Goal: Information Seeking & Learning: Find specific fact

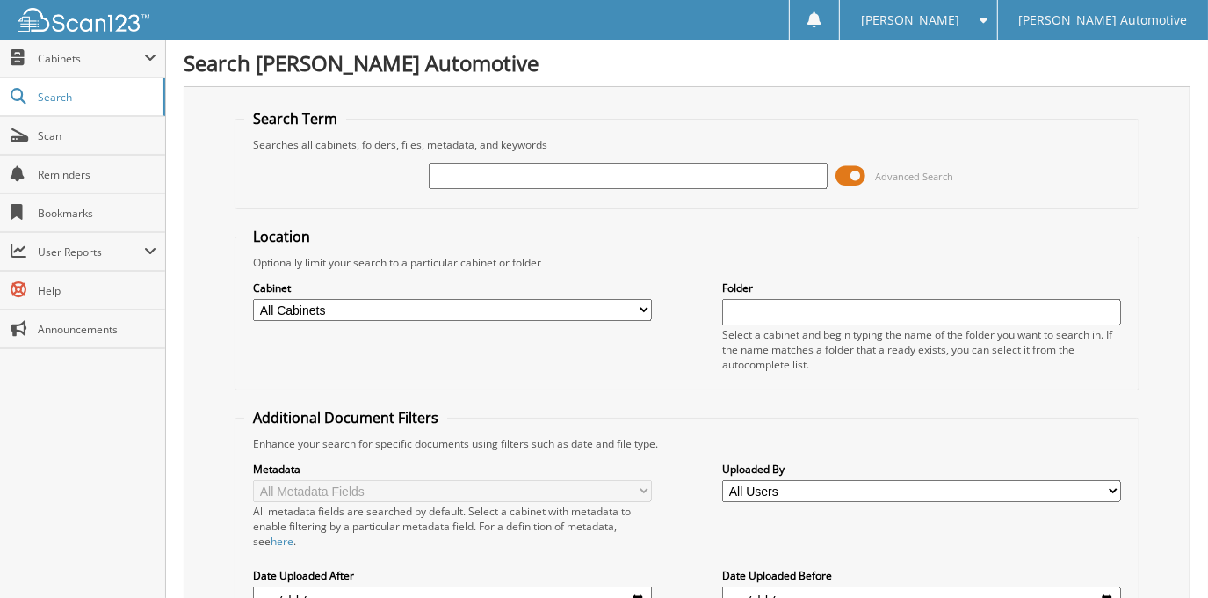
click at [860, 172] on span at bounding box center [852, 176] width 30 height 26
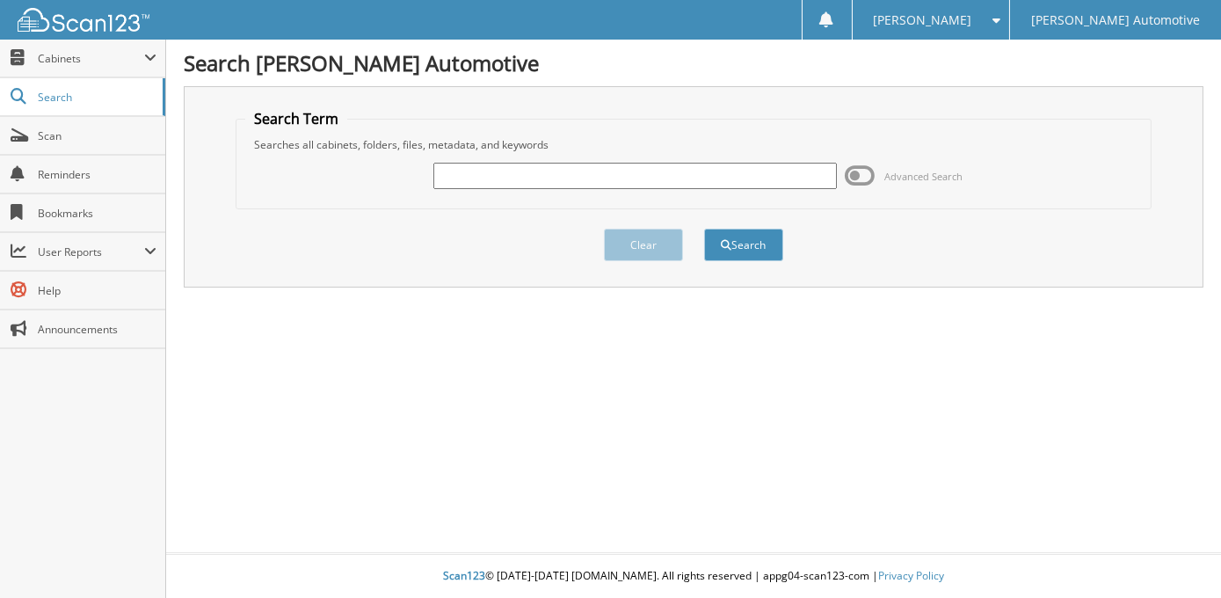
click at [518, 163] on input "text" at bounding box center [634, 176] width 403 height 26
type input "[PERSON_NAME]"
click at [704, 228] on button "Search" at bounding box center [743, 244] width 79 height 33
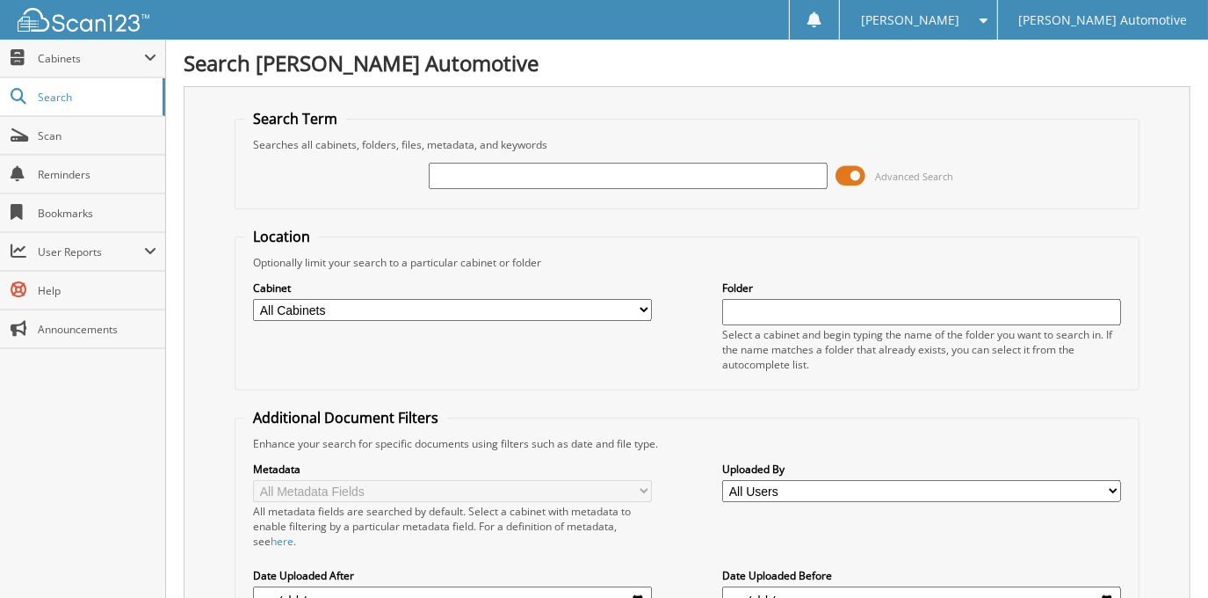
click at [585, 309] on select "All Cabinets ACCOUNTING DOCUMENTS CAR DEALS EL PASO CAR DEALS [GEOGRAPHIC_DATA]…" at bounding box center [452, 310] width 398 height 22
select select "3345"
click at [253, 299] on select "All Cabinets ACCOUNTING DOCUMENTS CAR DEALS EL PASO CAR DEALS [GEOGRAPHIC_DATA]…" at bounding box center [452, 310] width 398 height 22
click at [489, 165] on input "text" at bounding box center [628, 176] width 398 height 26
type input "[PERSON_NAME]"
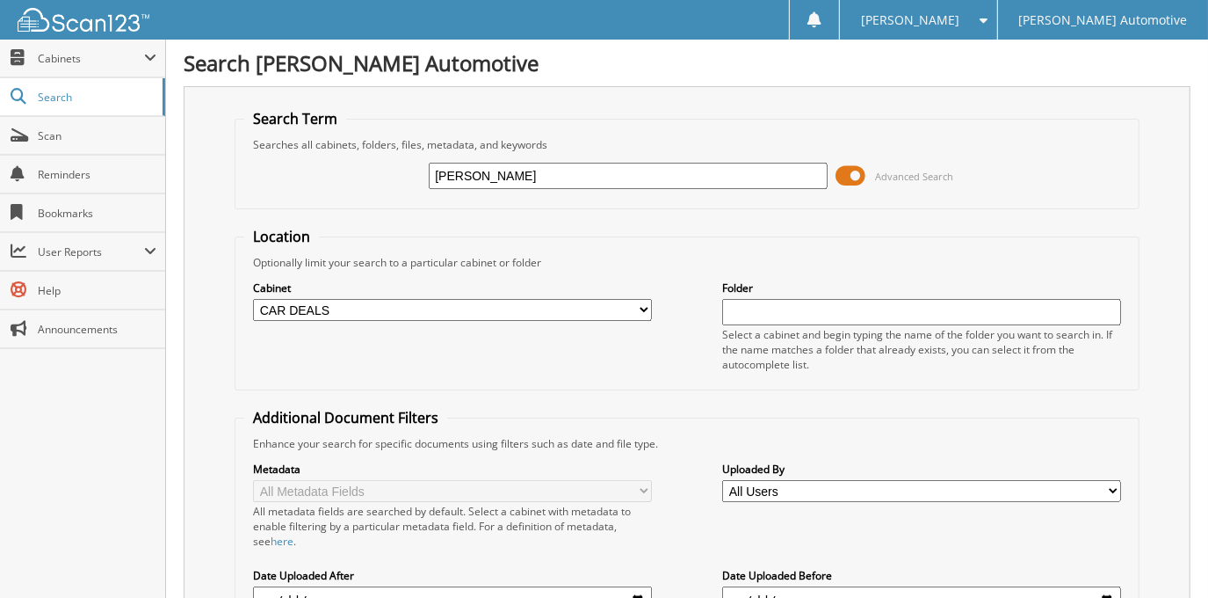
drag, startPoint x: 858, startPoint y: 170, endPoint x: 844, endPoint y: 168, distance: 14.2
click at [858, 170] on span at bounding box center [852, 176] width 30 height 26
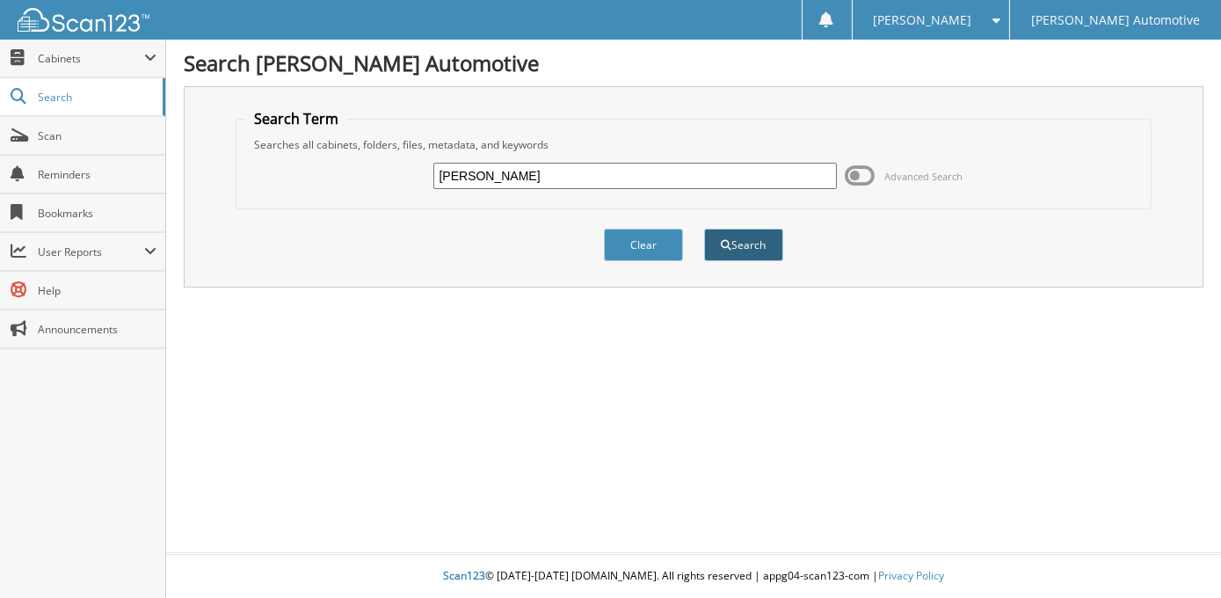
click at [741, 247] on button "Search" at bounding box center [743, 244] width 79 height 33
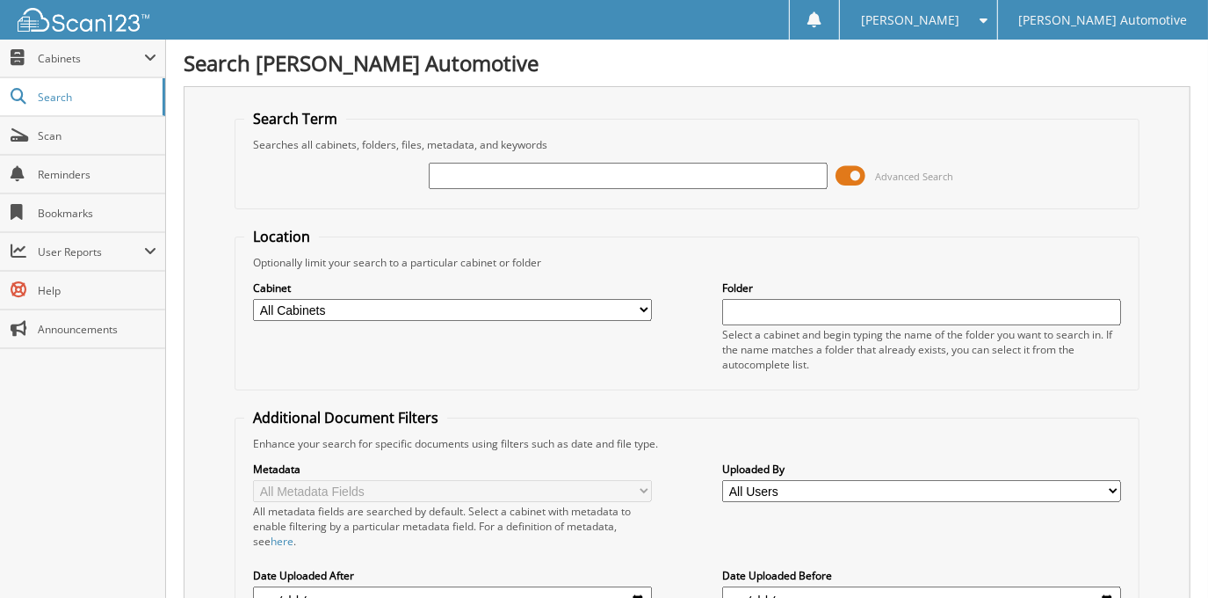
click at [480, 309] on select "All Cabinets ACCOUNTING DOCUMENTS CAR DEALS EL PASO CAR DEALS [GEOGRAPHIC_DATA]…" at bounding box center [452, 310] width 398 height 22
select select "3345"
click at [253, 299] on select "All Cabinets ACCOUNTING DOCUMENTS CAR DEALS EL PASO CAR DEALS [GEOGRAPHIC_DATA]…" at bounding box center [452, 310] width 398 height 22
click at [507, 177] on input "text" at bounding box center [628, 176] width 398 height 26
type input "[PERSON_NAME]"
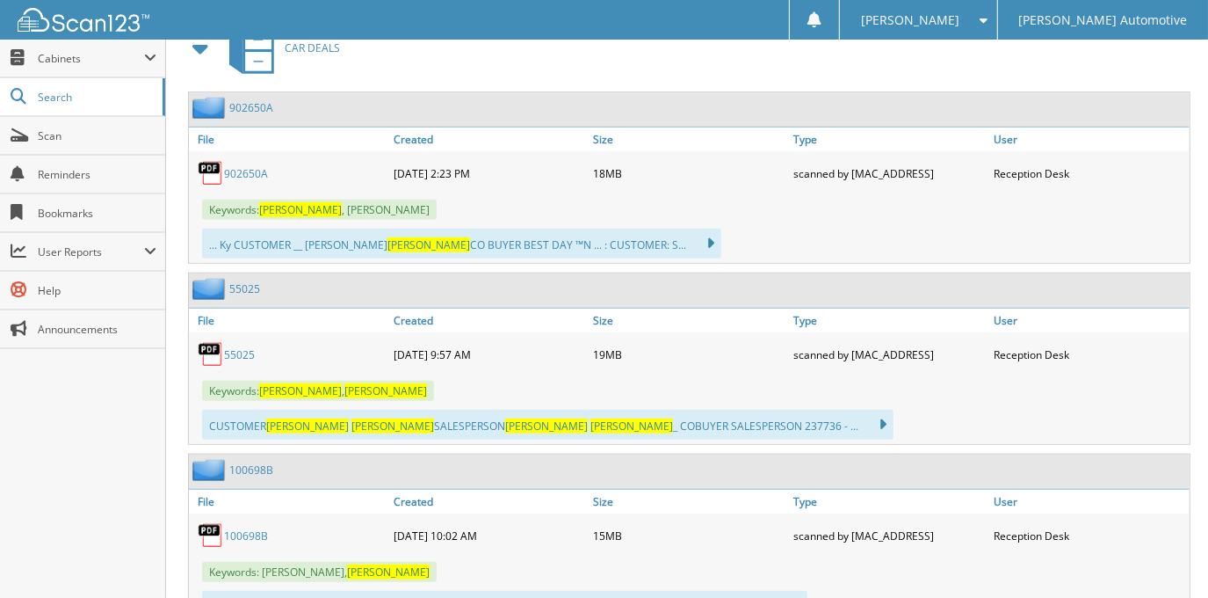
scroll to position [879, 0]
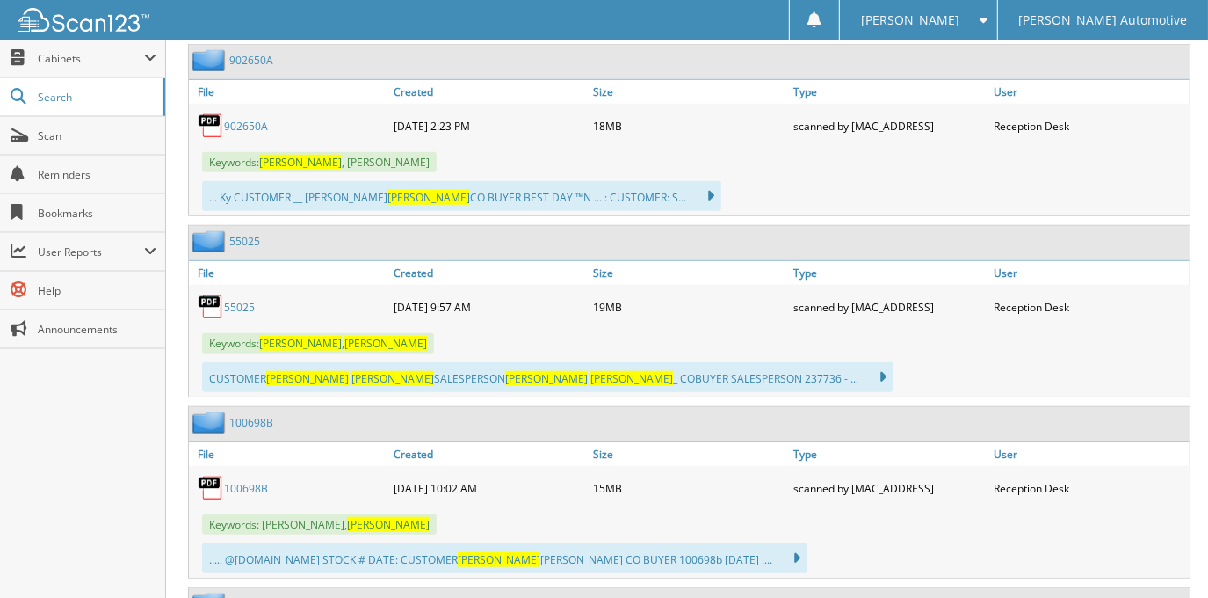
click at [234, 300] on link "55025" at bounding box center [239, 307] width 31 height 15
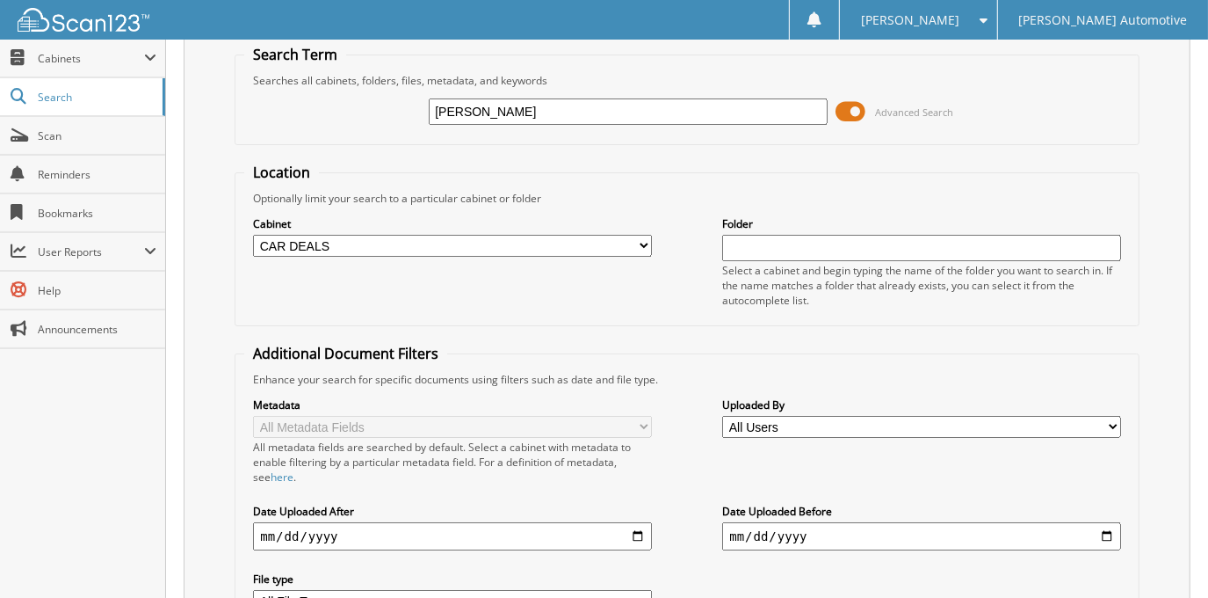
scroll to position [0, 0]
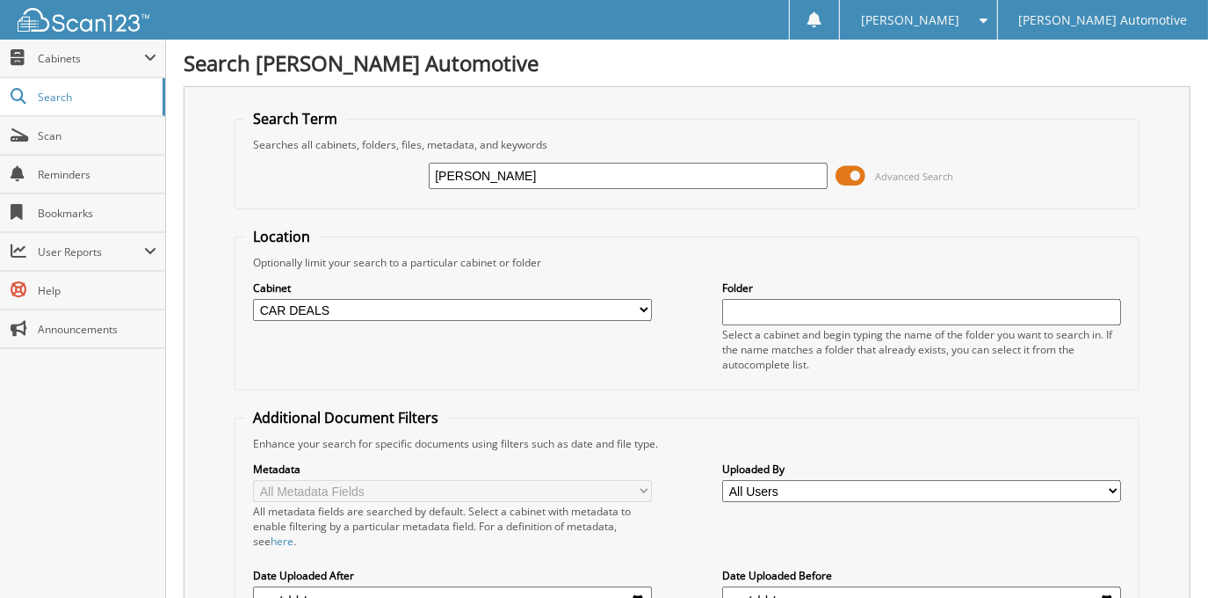
drag, startPoint x: 569, startPoint y: 172, endPoint x: 176, endPoint y: 181, distance: 392.9
type input "[PERSON_NAME]"
drag, startPoint x: 656, startPoint y: 172, endPoint x: 290, endPoint y: 199, distance: 367.5
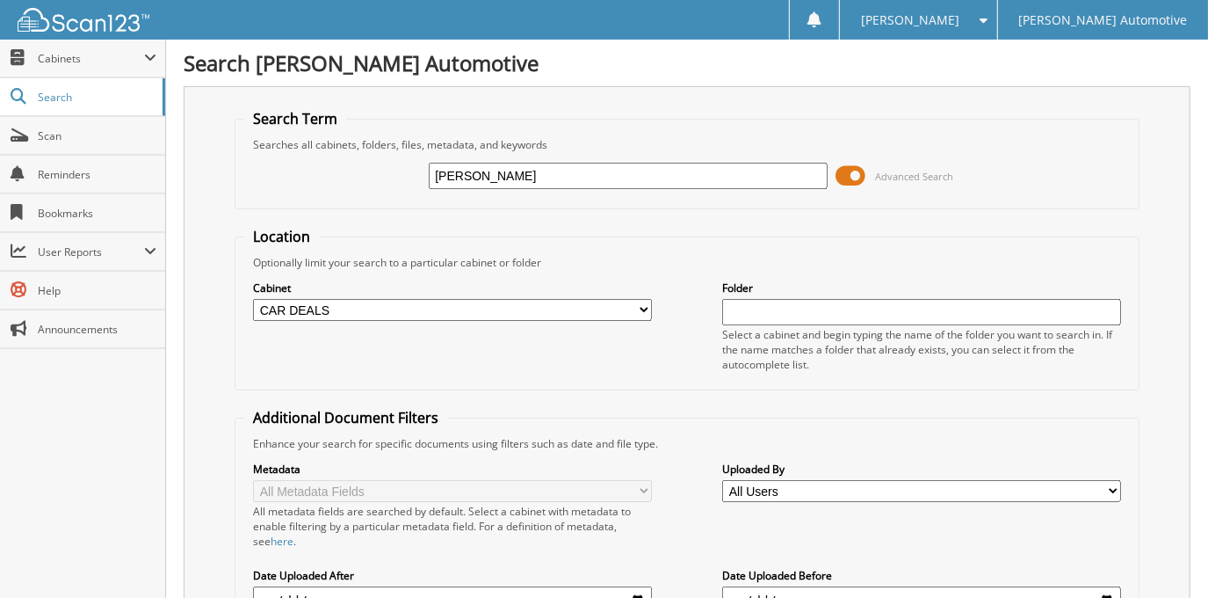
click at [290, 199] on fieldset "Search Term Searches all cabinets, folders, files, metadata, and keywords ANNA …" at bounding box center [687, 159] width 904 height 100
type input "j"
type input "[PERSON_NAME]"
drag, startPoint x: 598, startPoint y: 185, endPoint x: 483, endPoint y: 188, distance: 114.3
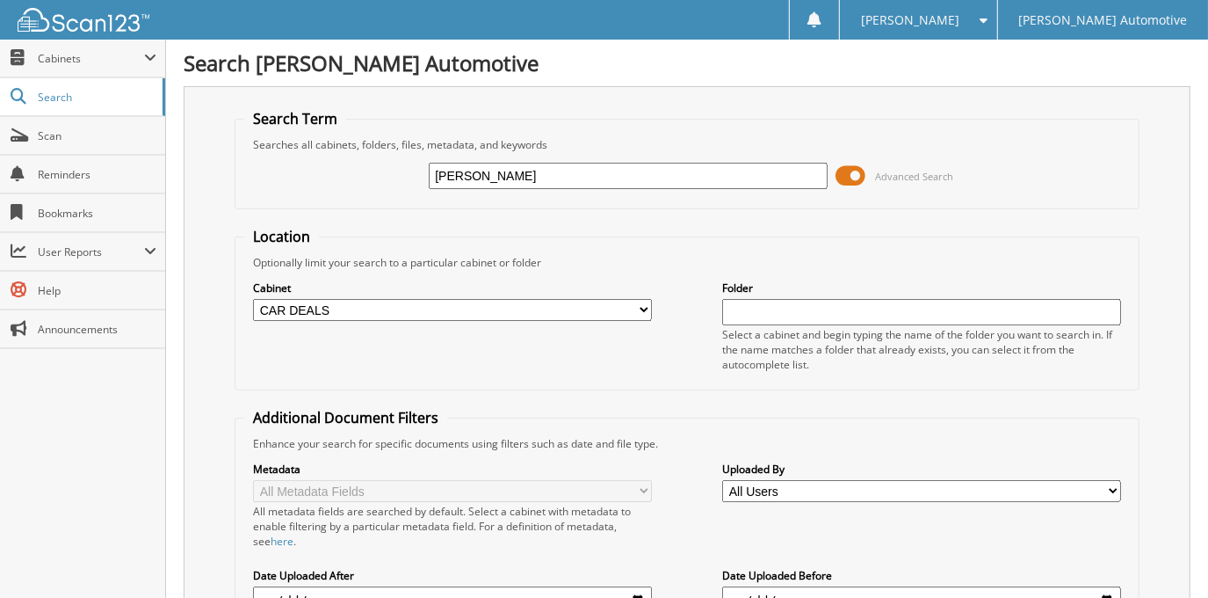
click at [483, 188] on div "[PERSON_NAME]" at bounding box center [628, 176] width 398 height 30
type input "[PERSON_NAME]"
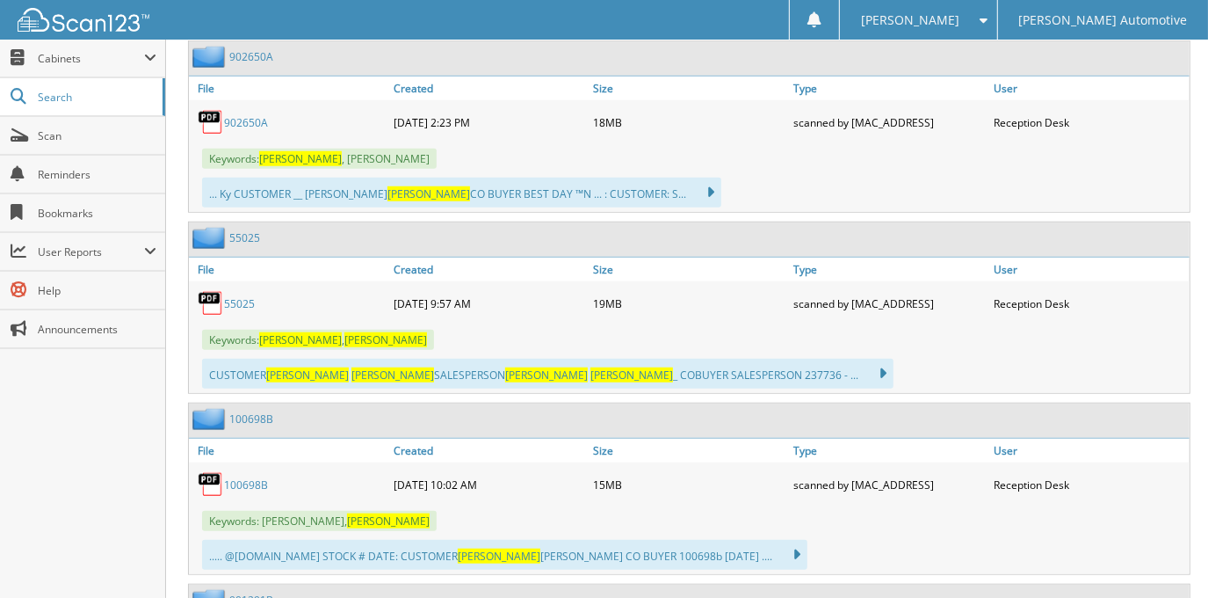
scroll to position [958, 0]
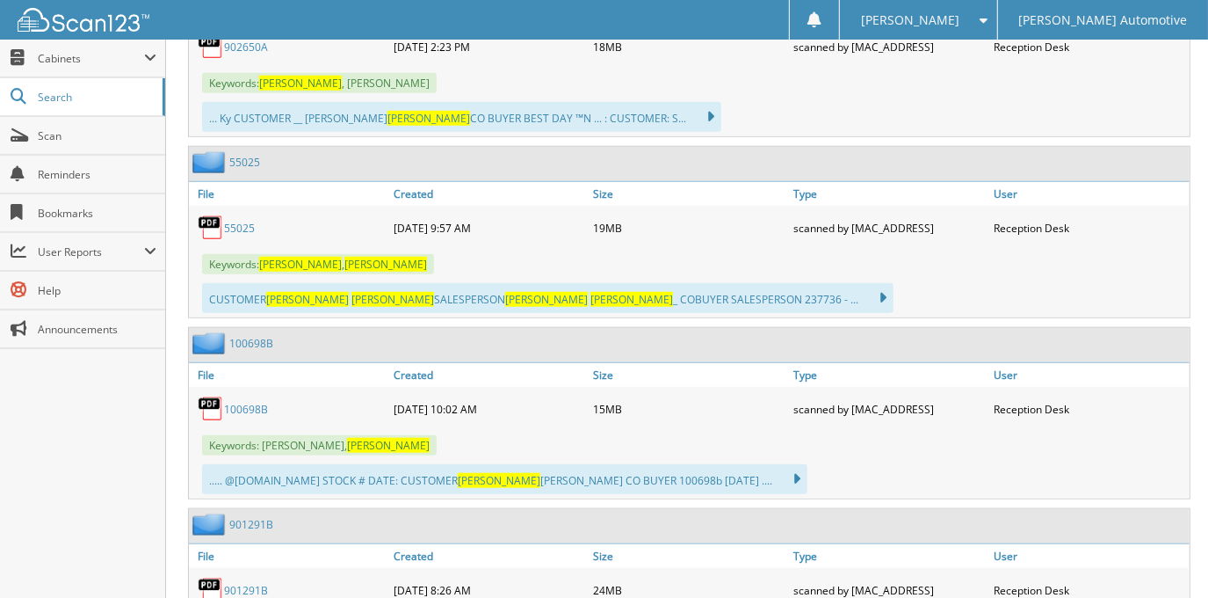
click at [228, 221] on link "55025" at bounding box center [239, 228] width 31 height 15
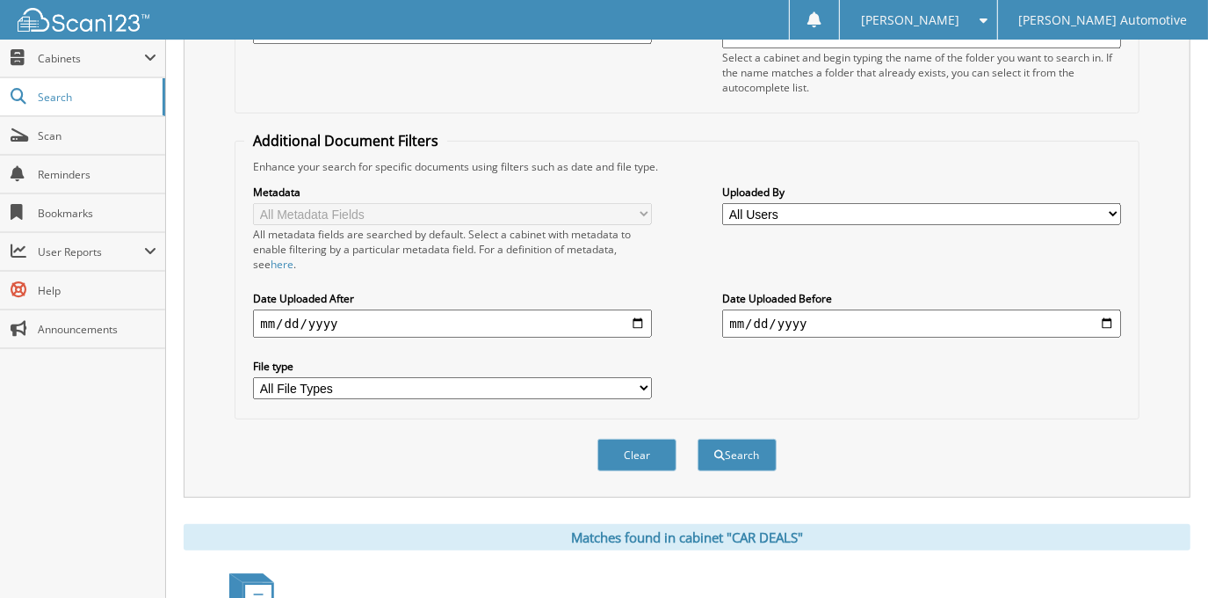
scroll to position [79, 0]
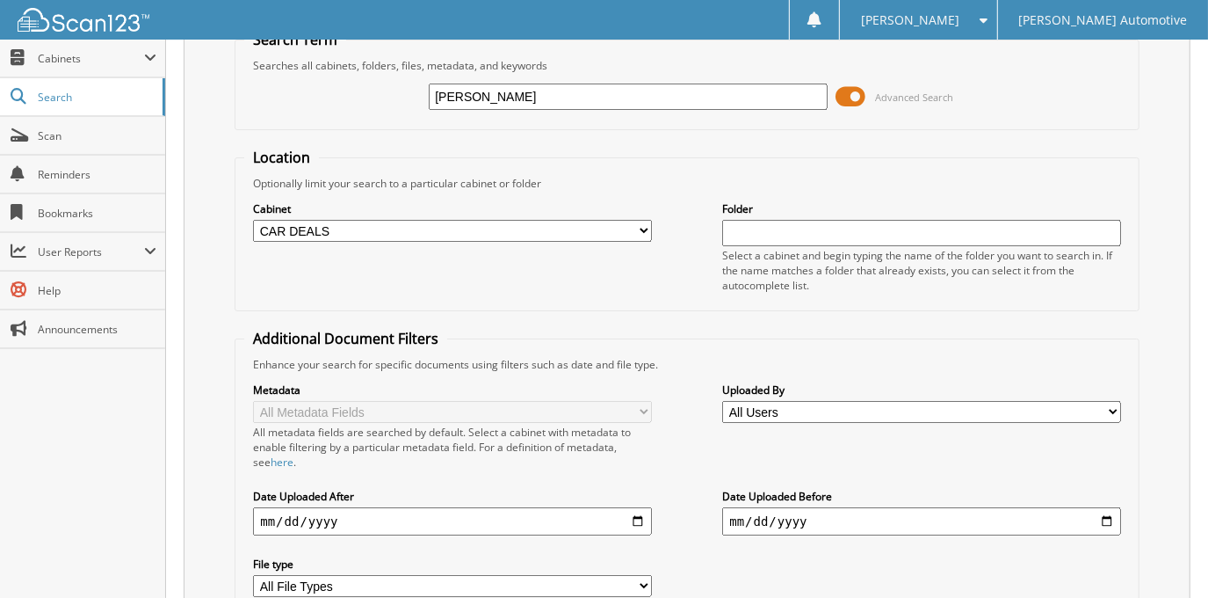
drag, startPoint x: 643, startPoint y: 82, endPoint x: 386, endPoint y: 93, distance: 257.7
click at [386, 93] on div "JUSTIN STOUTE Advanced Search" at bounding box center [686, 96] width 885 height 47
type input "ANNA LADNER"
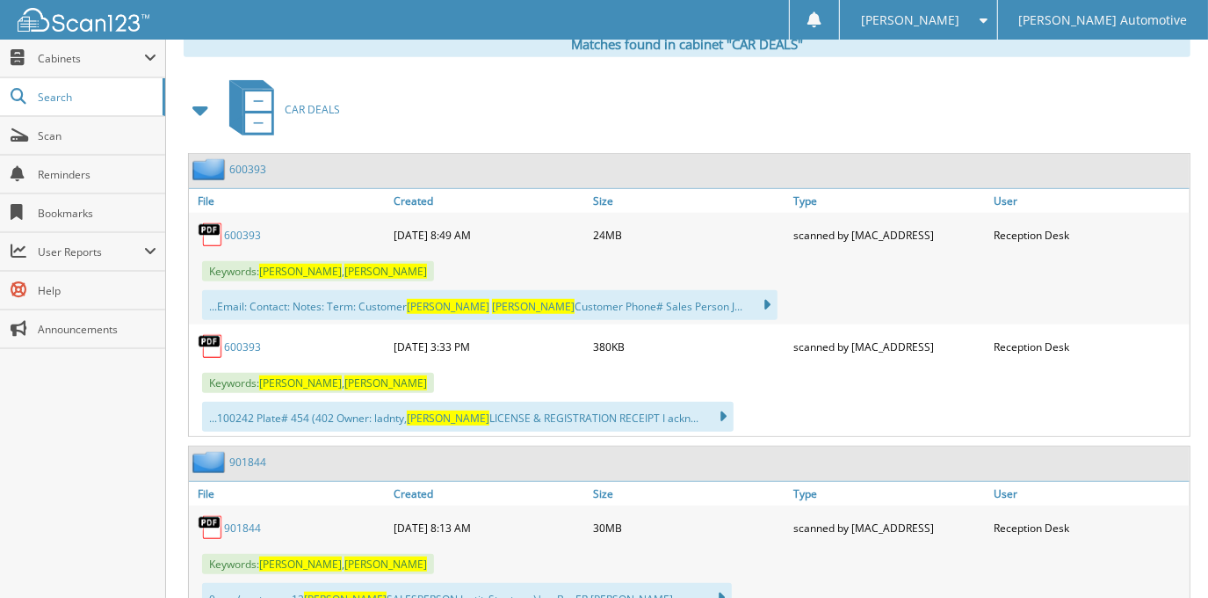
scroll to position [799, 0]
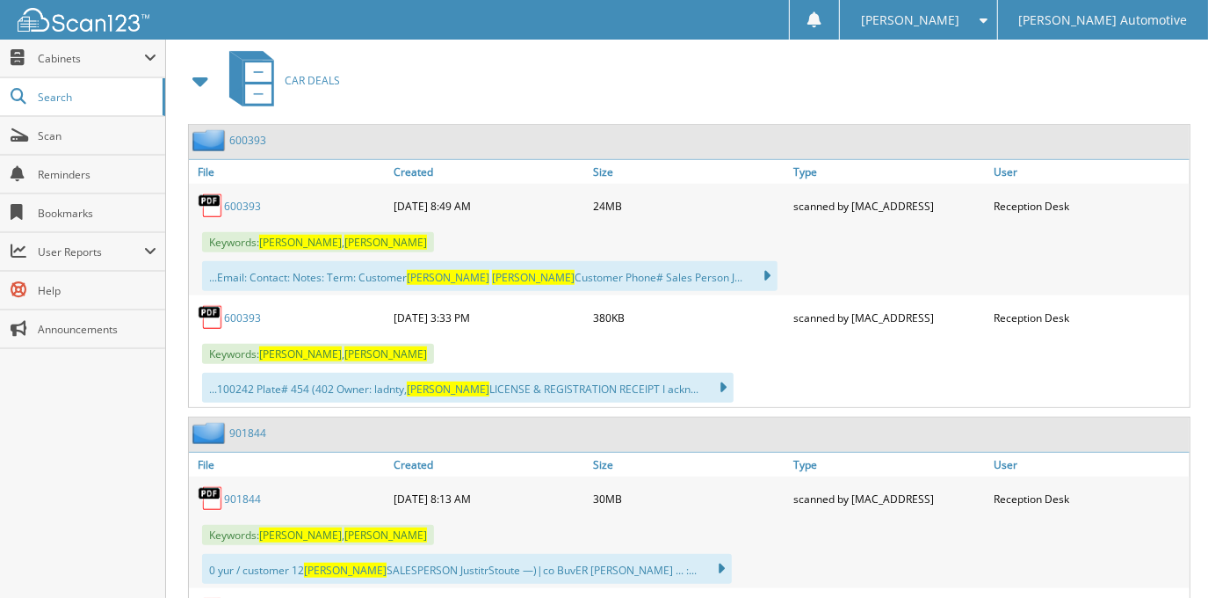
click at [231, 199] on link "600393" at bounding box center [242, 206] width 37 height 15
click at [244, 491] on link "901844" at bounding box center [242, 498] width 37 height 15
